Goal: Complete application form

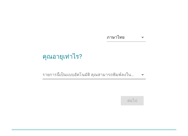
click at [96, 78] on input "รายการนี้เป็นแบบอัตโนมัติ คุณสามารถพิมพ์ลงในรายการนี้" at bounding box center [91, 75] width 96 height 8
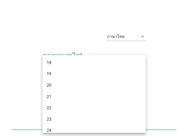
click at [70, 19] on div "ภาษาไทย arrow_drop_down คุณอายุเท่าไร? รายการนี้เป็นแบบอัตโนมัติ [PERSON_NAME]พ…" at bounding box center [94, 68] width 188 height 136
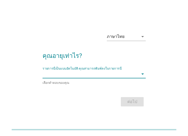
click at [69, 77] on input "รายการนี้เป็นแบบอัตโนมัติ คุณสามารถพิมพ์ลงในรายการนี้" at bounding box center [91, 74] width 96 height 8
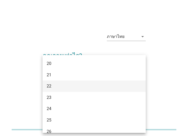
scroll to position [52, 0]
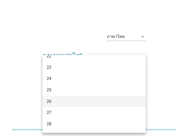
click at [64, 104] on div "26" at bounding box center [90, 101] width 87 height 6
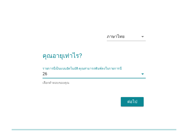
click at [136, 99] on div "ต่อไป" at bounding box center [132, 102] width 15 height 6
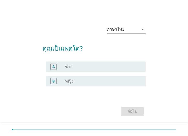
click at [88, 81] on div "radio_button_unchecked หญิง" at bounding box center [101, 81] width 72 height 5
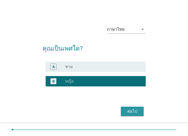
click at [132, 113] on div "ต่อไป" at bounding box center [132, 111] width 15 height 6
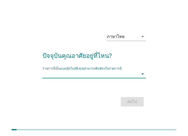
click at [105, 75] on input "รายการนี้เป็นแบบอัตโนมัติ คุณสามารถพิมพ์ลงในรายการนี้" at bounding box center [91, 74] width 96 height 8
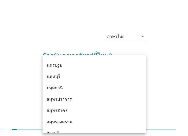
scroll to position [483, 0]
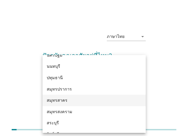
click at [93, 102] on div "สมุทรสาคร" at bounding box center [90, 100] width 87 height 6
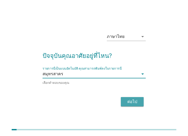
click at [133, 99] on div "ต่อไป" at bounding box center [132, 102] width 15 height 6
